Goal: Transaction & Acquisition: Book appointment/travel/reservation

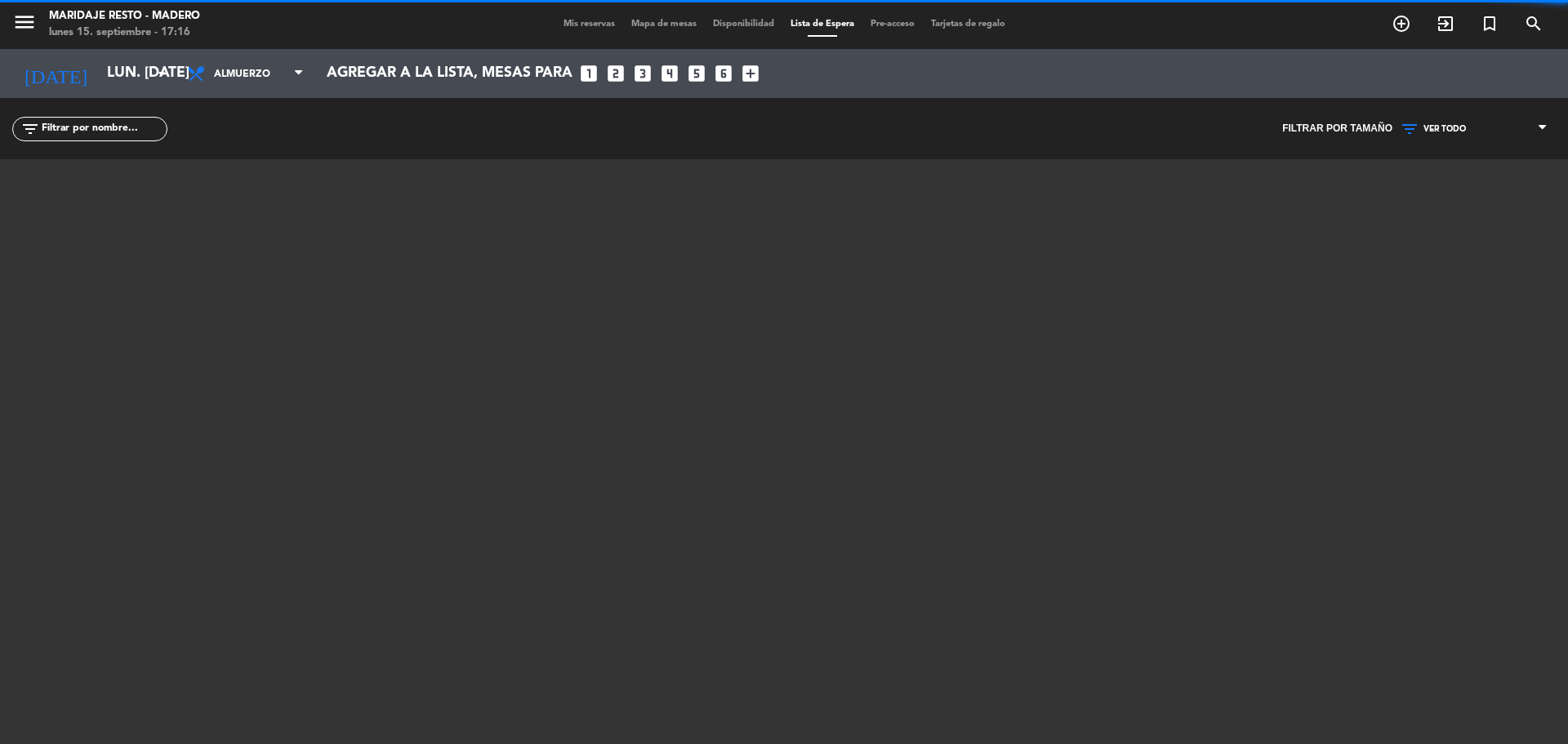
click at [632, 18] on div "Mis reservas Mapa de mesas Disponibilidad Lista de Espera Pre-acceso Tarjetas d…" at bounding box center [784, 24] width 458 height 15
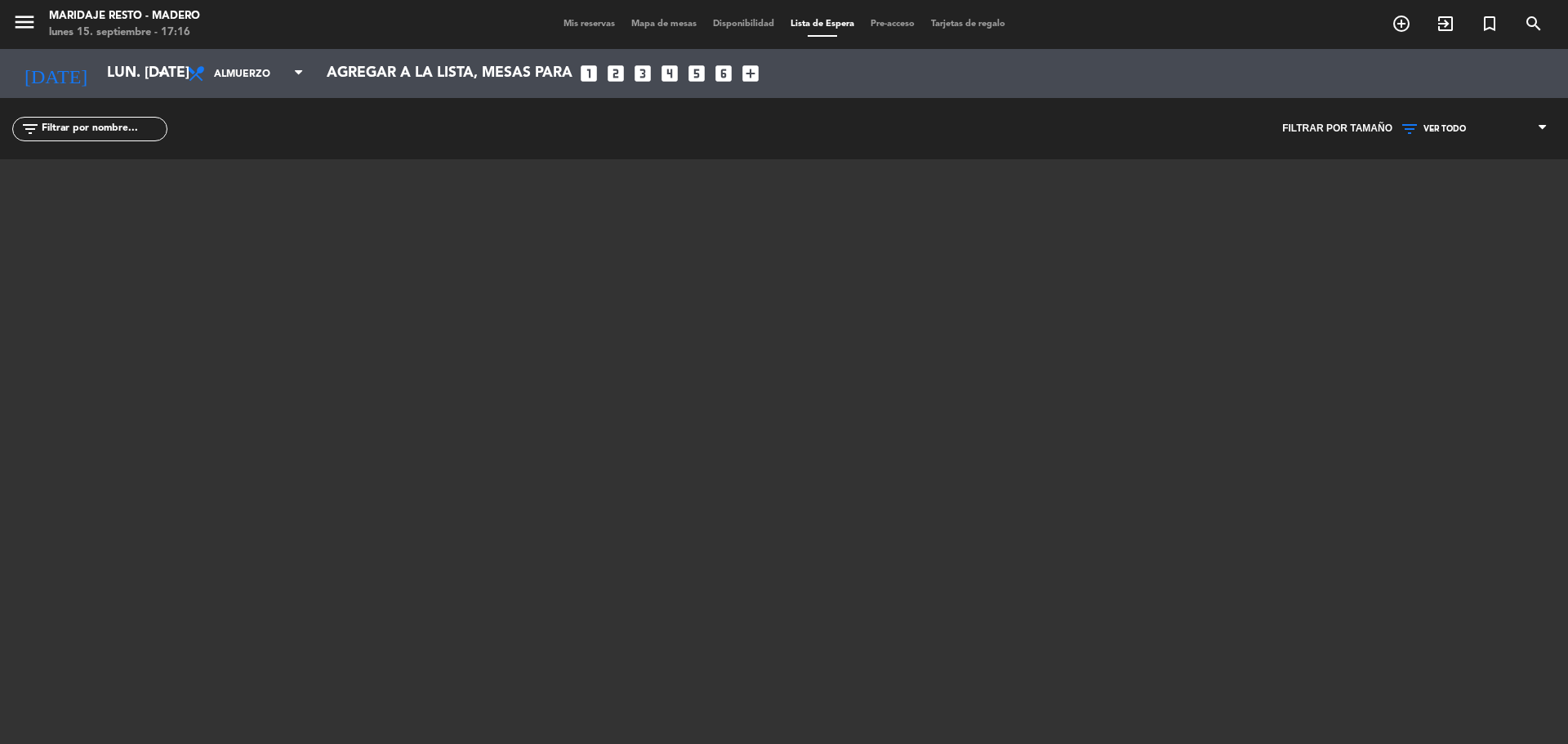
click at [643, 21] on span "Mapa de mesas" at bounding box center [665, 23] width 82 height 9
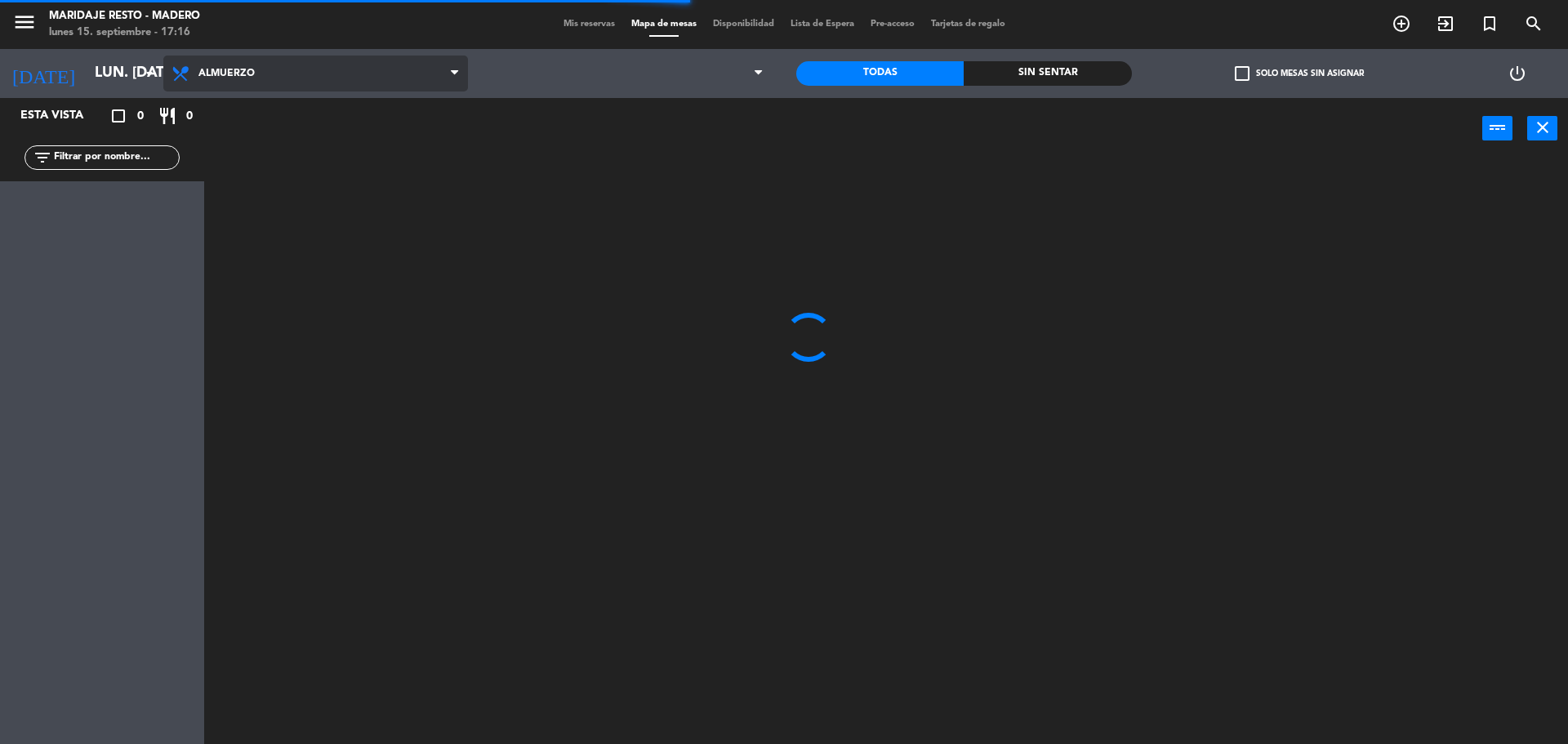
click at [214, 73] on span "Almuerzo" at bounding box center [227, 73] width 57 height 12
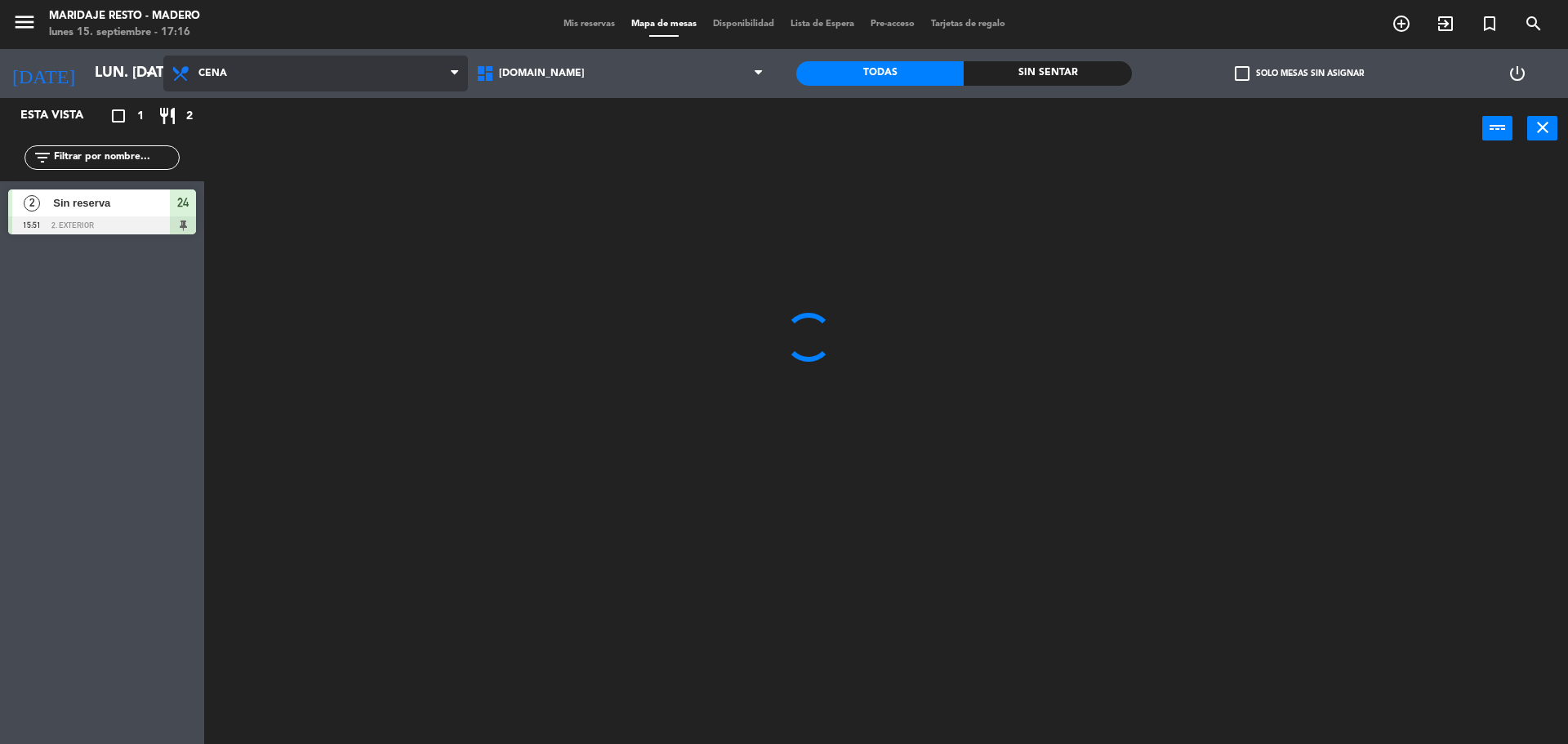
click at [236, 136] on ng-component "menu Maridaje [PERSON_NAME] lunes 15. septiembre - 17:16 Mis reservas Mapa de m…" at bounding box center [784, 373] width 1568 height 748
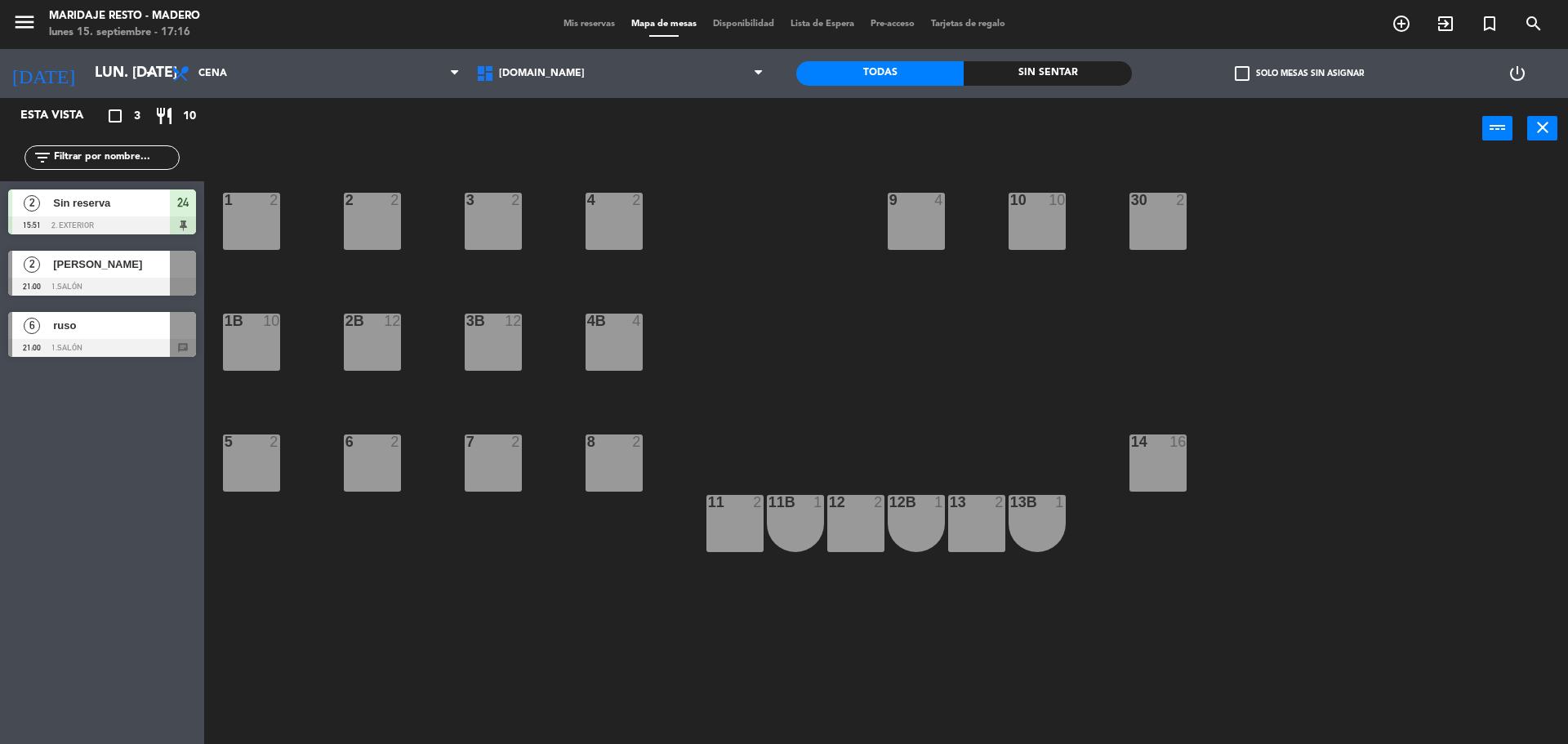
click at [96, 217] on div at bounding box center [102, 225] width 188 height 18
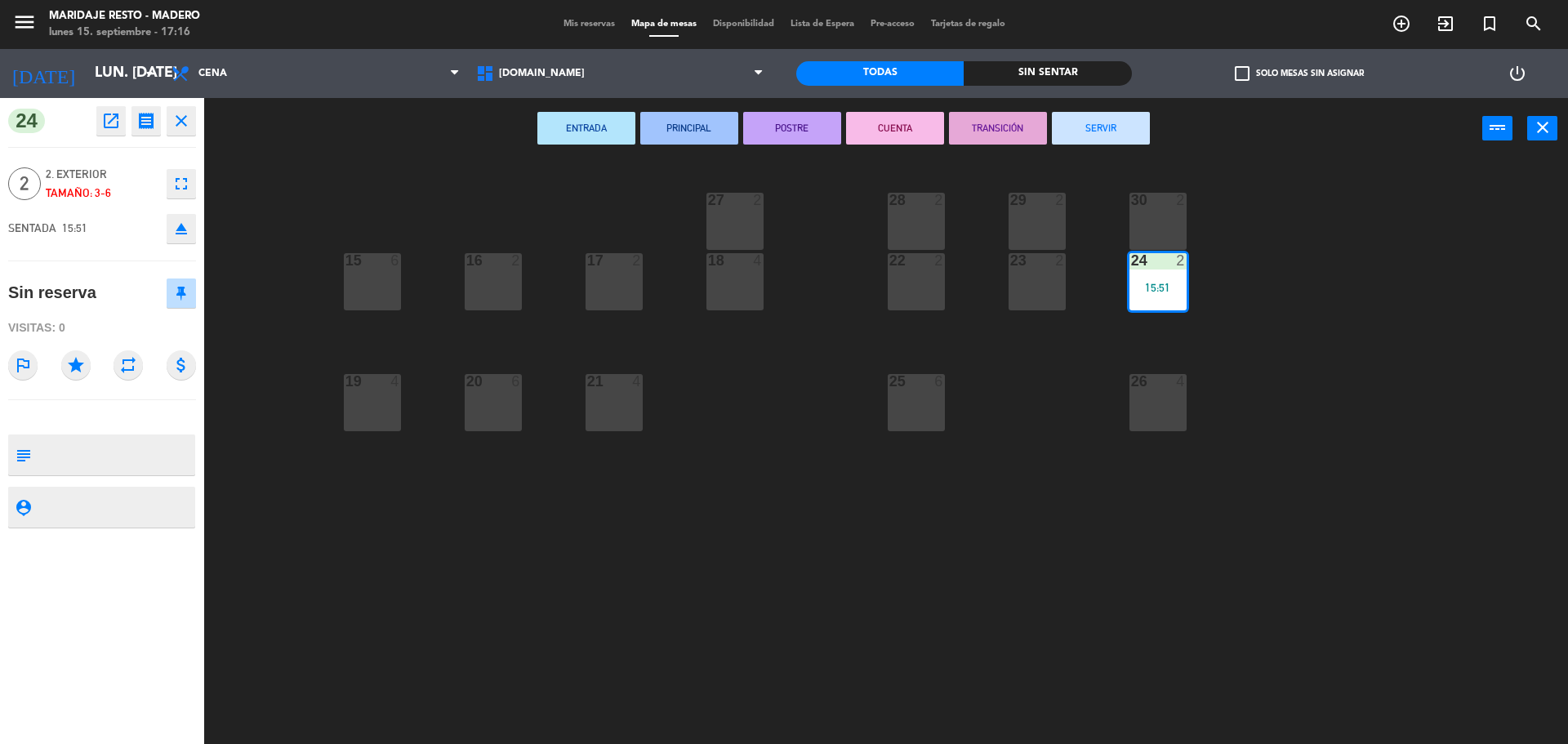
click at [1086, 121] on button "SERVIR" at bounding box center [1101, 127] width 98 height 32
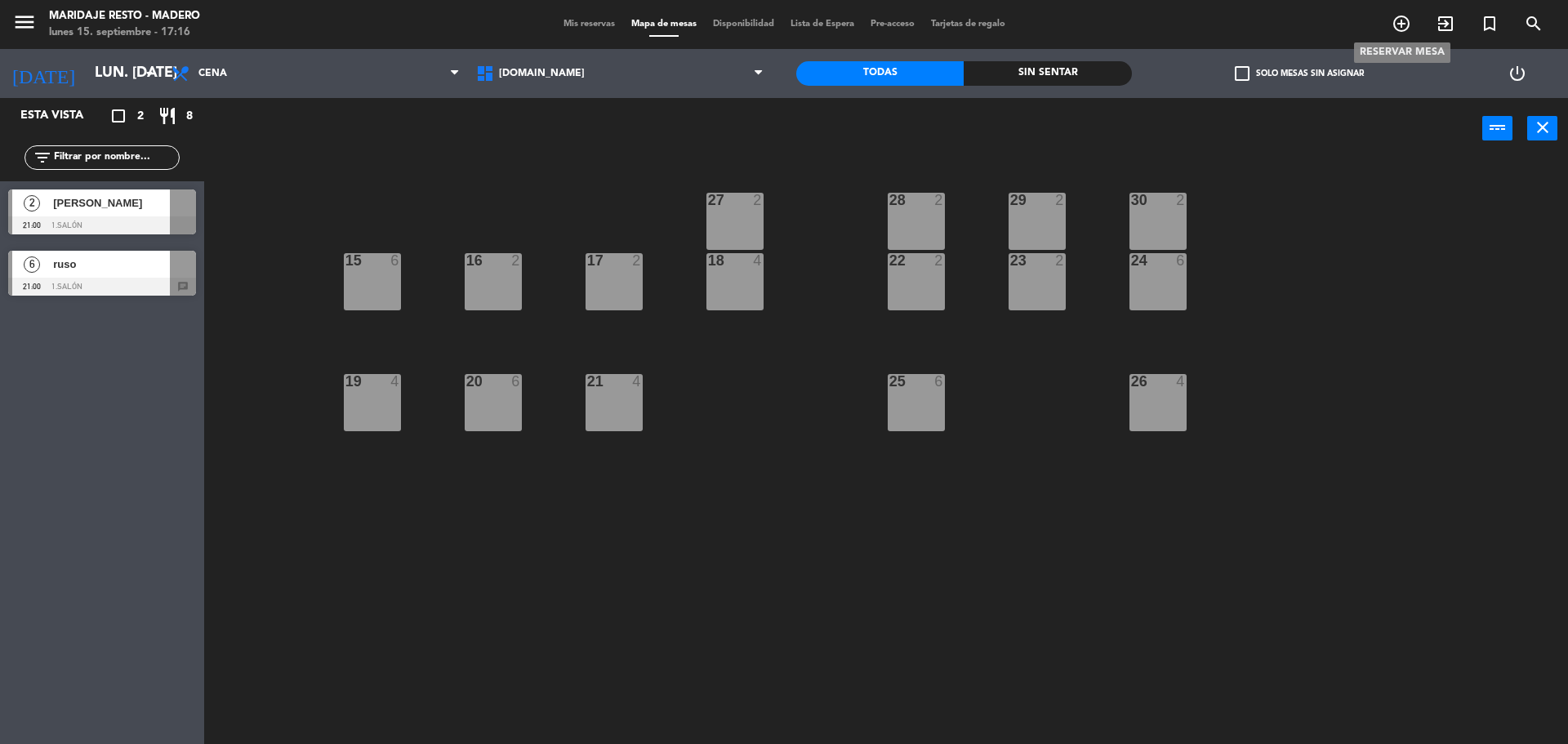
click at [1403, 26] on icon "add_circle_outline" at bounding box center [1402, 23] width 20 height 20
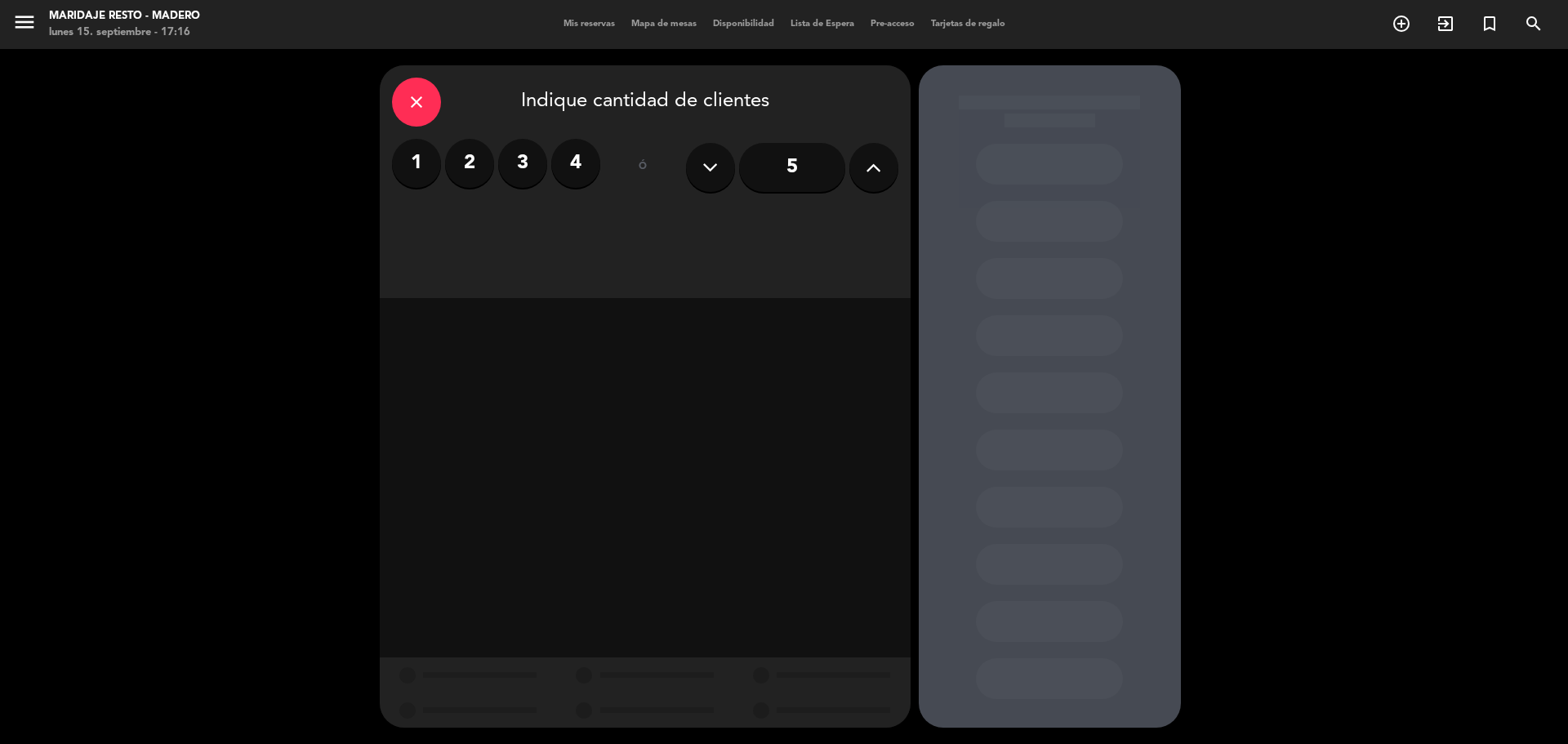
click at [518, 152] on label "3" at bounding box center [523, 163] width 49 height 49
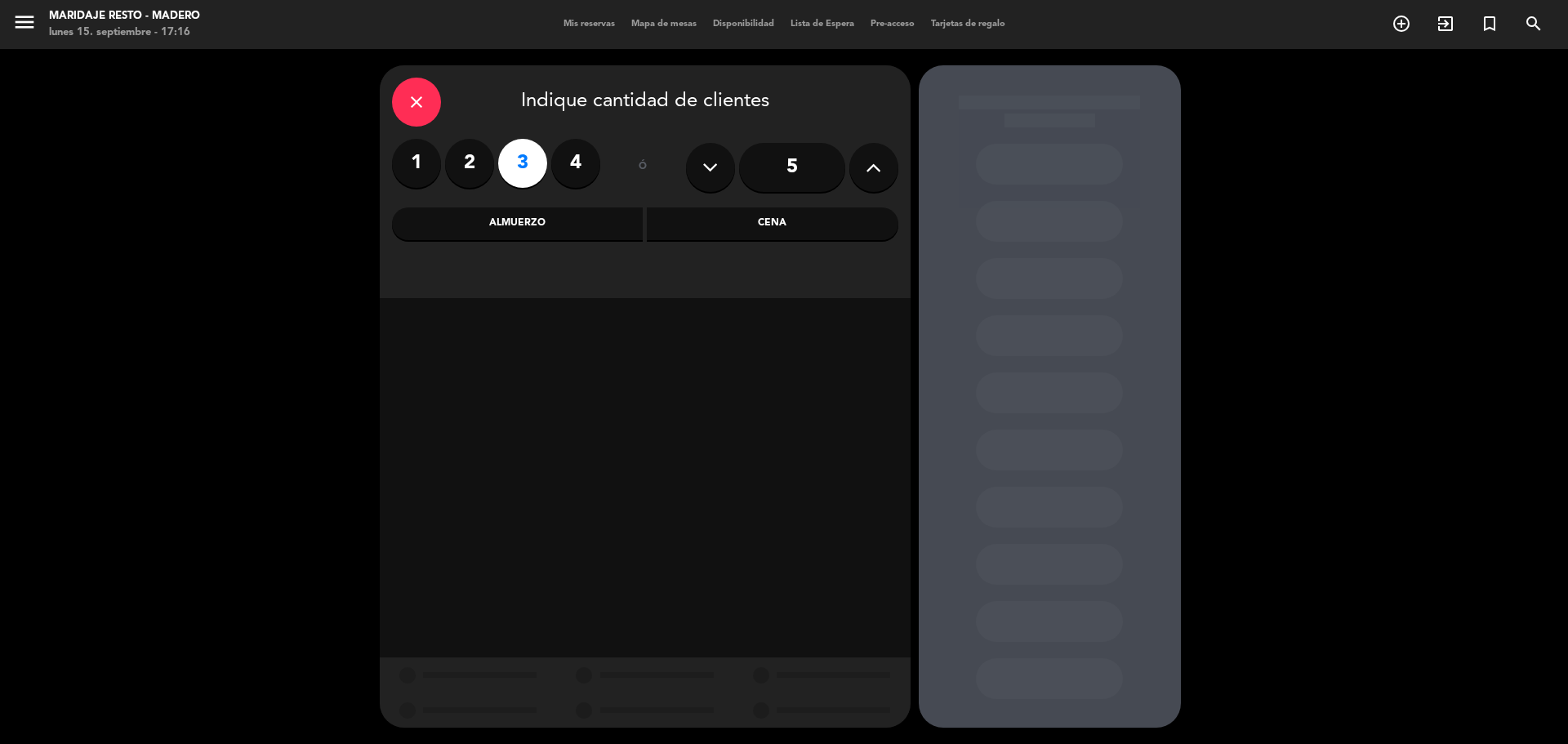
click at [727, 226] on div "Cena" at bounding box center [772, 223] width 251 height 32
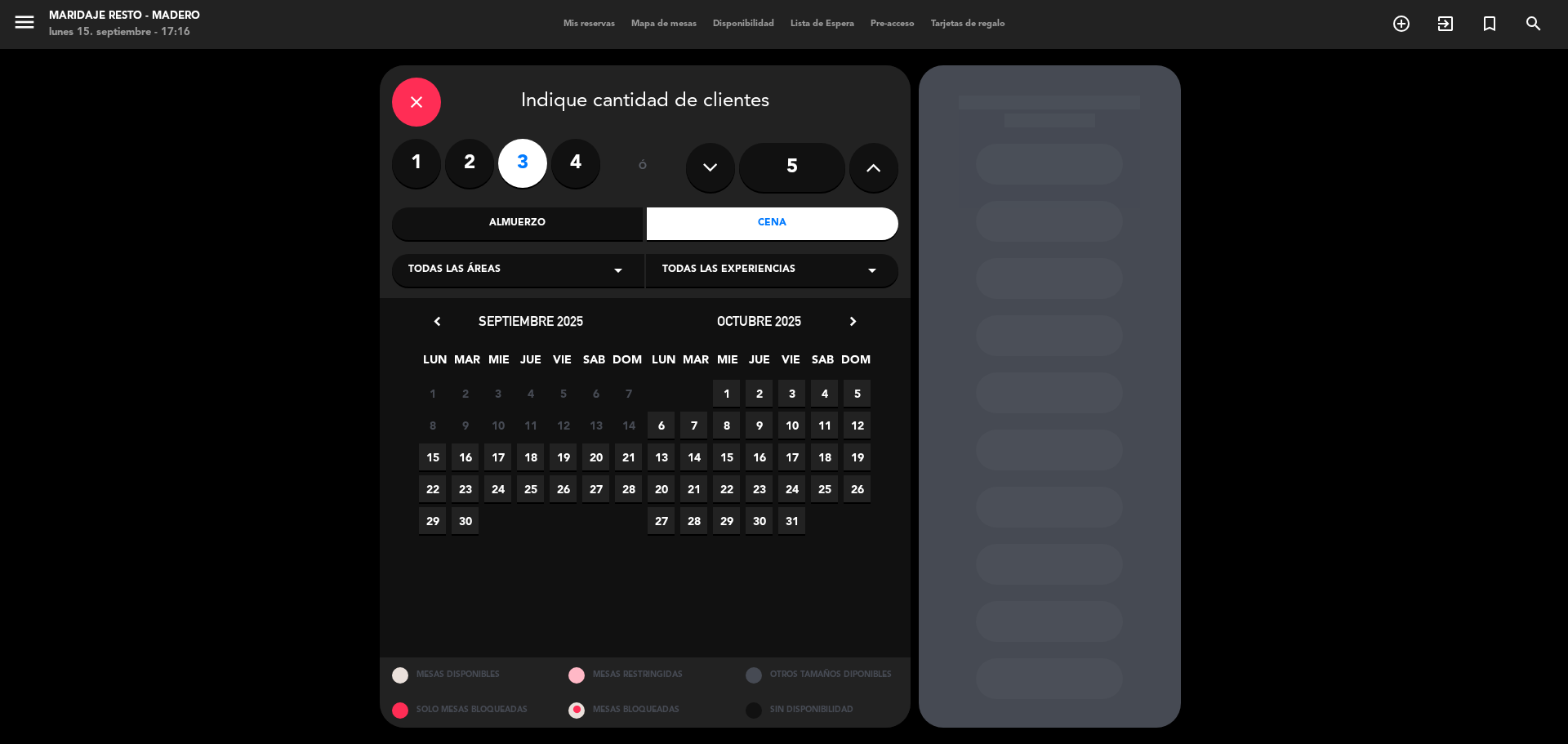
click at [437, 453] on span "15" at bounding box center [433, 458] width 27 height 27
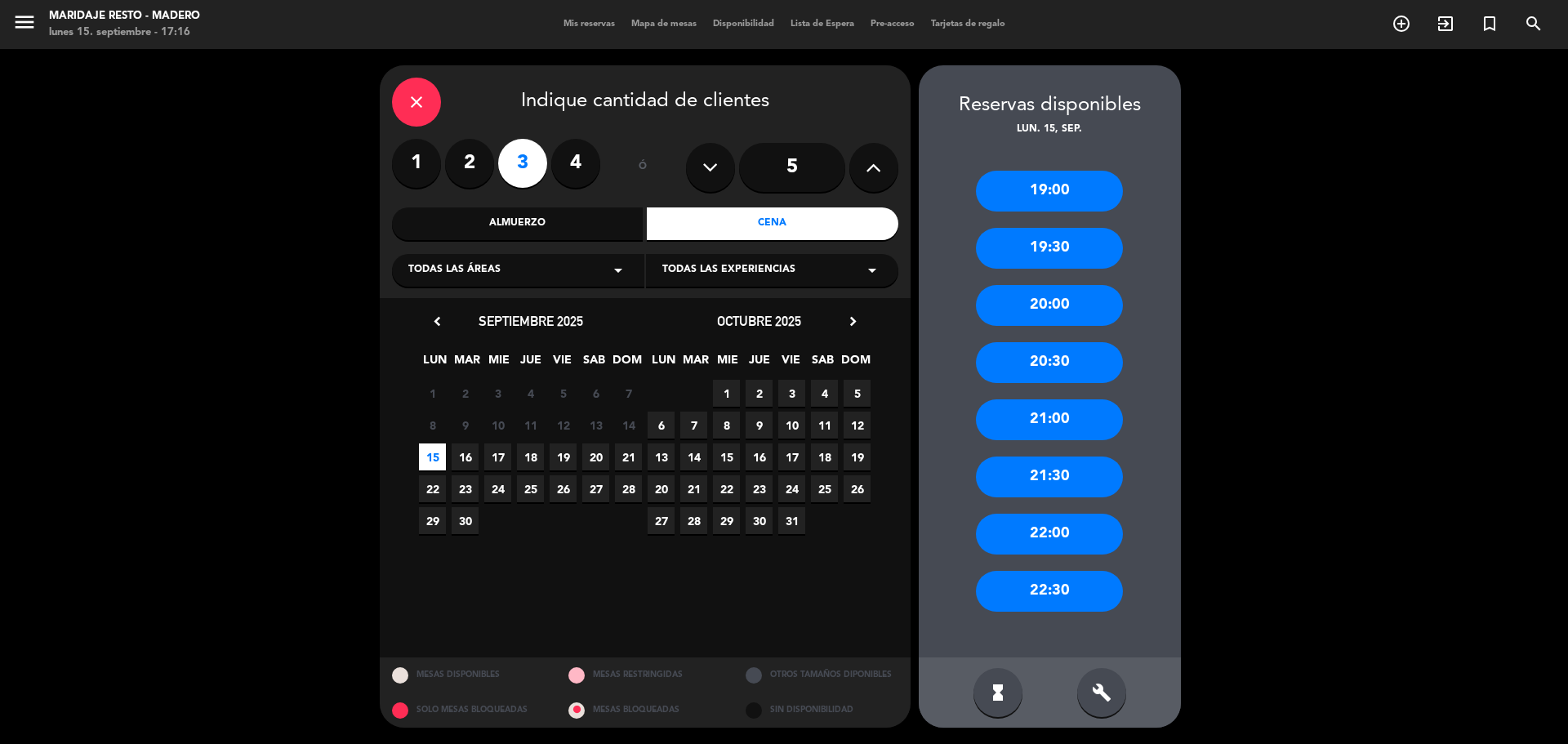
click at [1011, 356] on div "20:30" at bounding box center [1049, 363] width 147 height 41
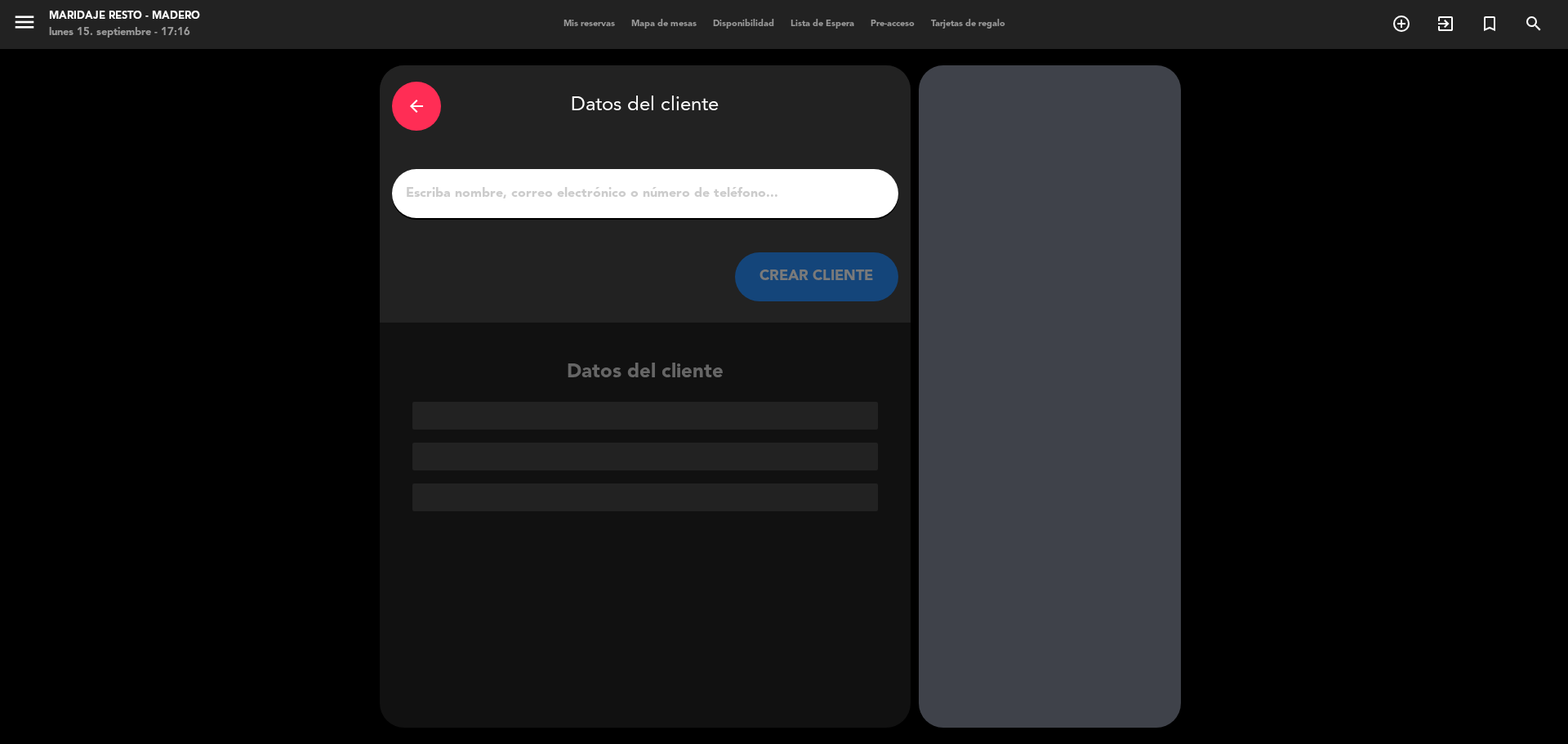
click at [561, 199] on input "1" at bounding box center [645, 193] width 482 height 22
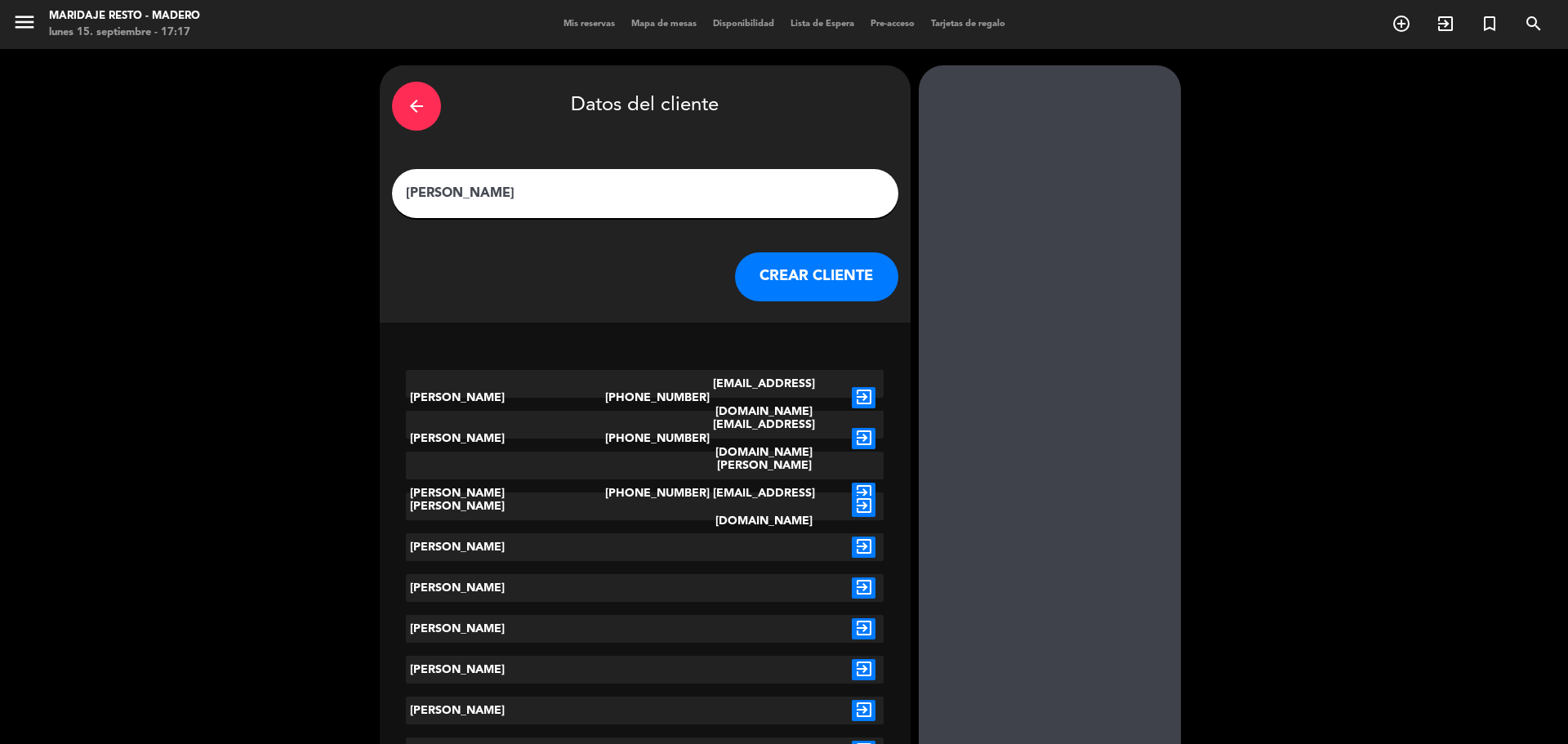
type input "[PERSON_NAME]"
click at [866, 504] on icon "exit_to_app" at bounding box center [863, 506] width 23 height 22
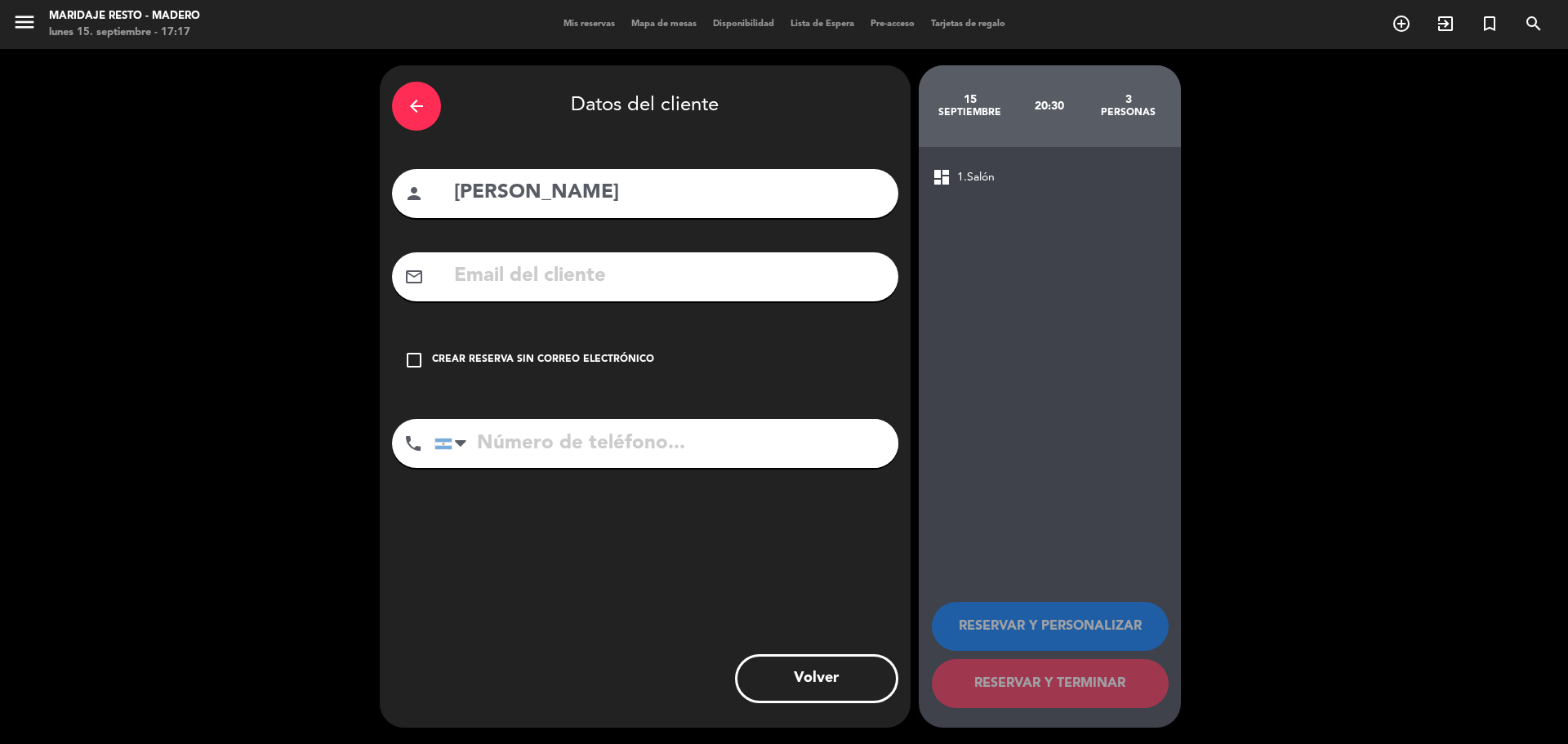
click at [406, 357] on icon "check_box_outline_blank" at bounding box center [414, 360] width 20 height 20
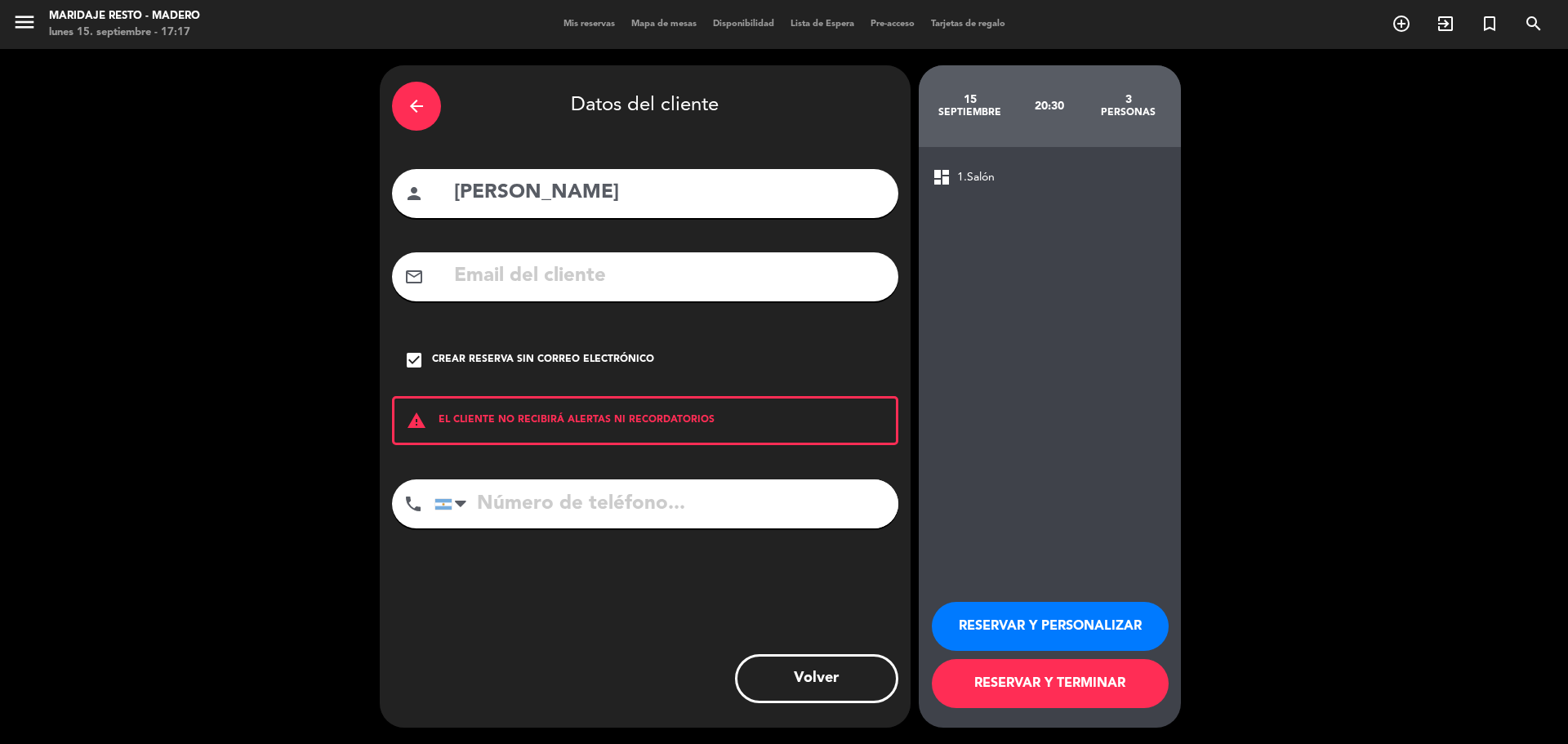
click at [1095, 635] on button "RESERVAR Y PERSONALIZAR" at bounding box center [1050, 627] width 237 height 49
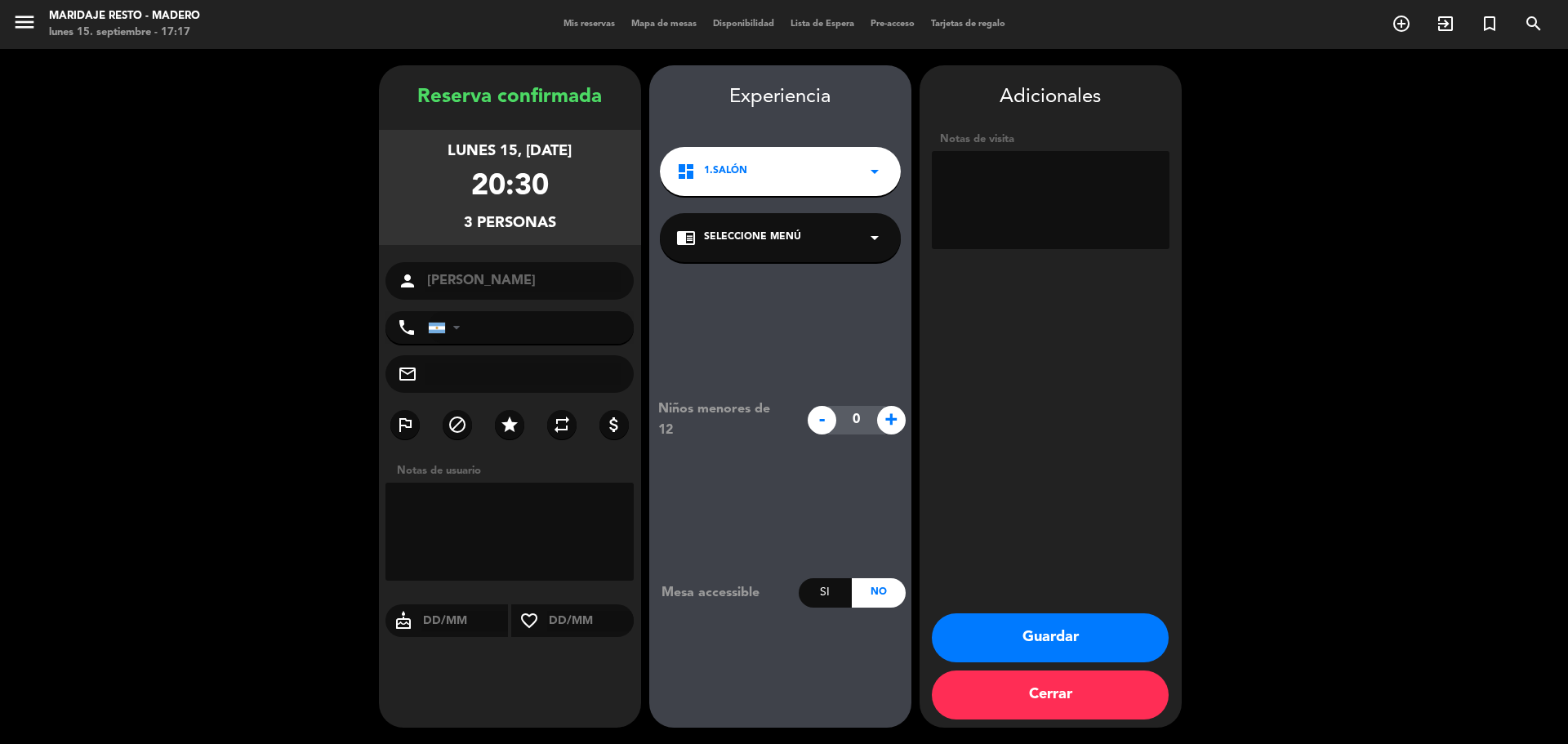
click at [1091, 646] on button "Guardar" at bounding box center [1050, 637] width 237 height 49
